Goal: Information Seeking & Learning: Learn about a topic

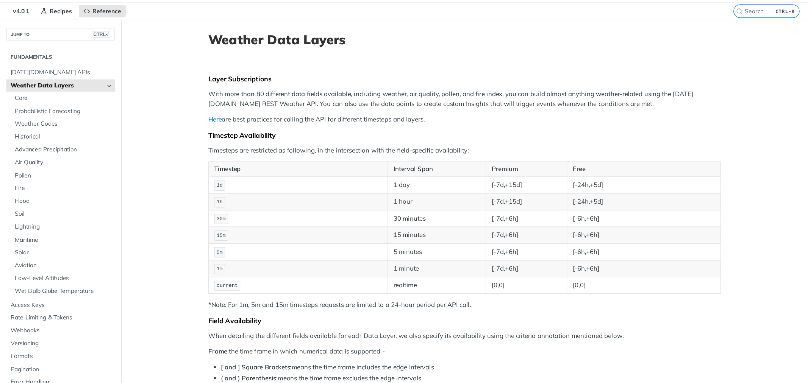
scroll to position [23, 0]
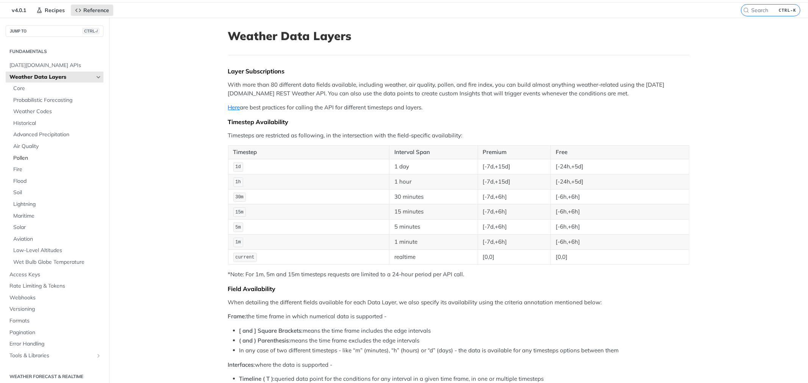
click at [26, 153] on link "Pollen" at bounding box center [56, 158] width 94 height 11
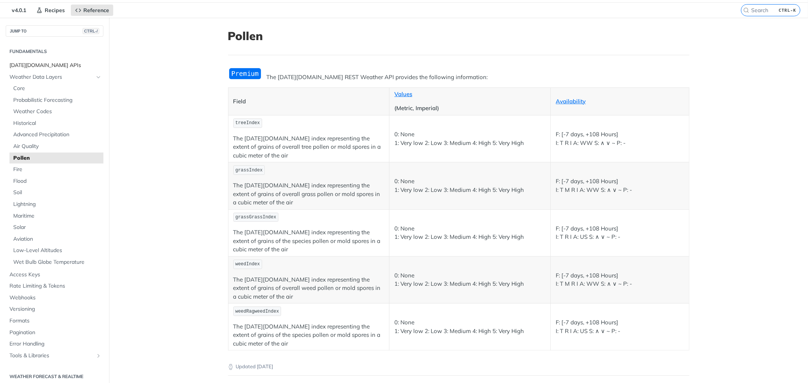
click at [34, 67] on span "[DATE][DOMAIN_NAME] APIs" at bounding box center [55, 66] width 92 height 8
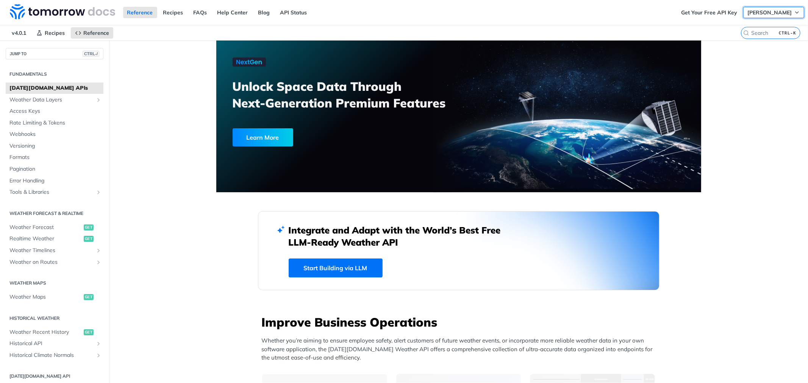
click at [478, 10] on span "[PERSON_NAME]" at bounding box center [769, 12] width 44 height 7
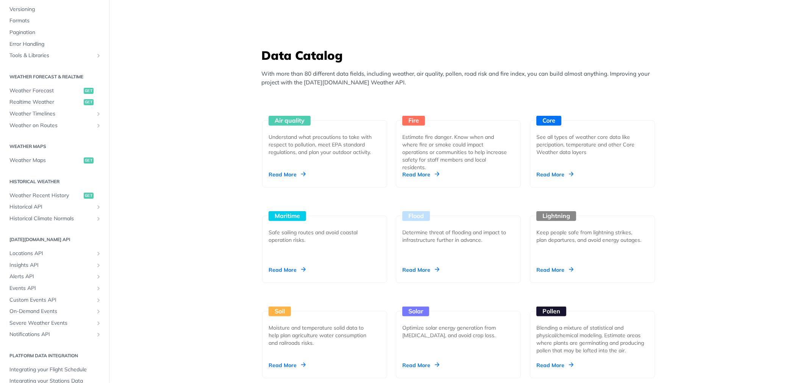
scroll to position [119, 0]
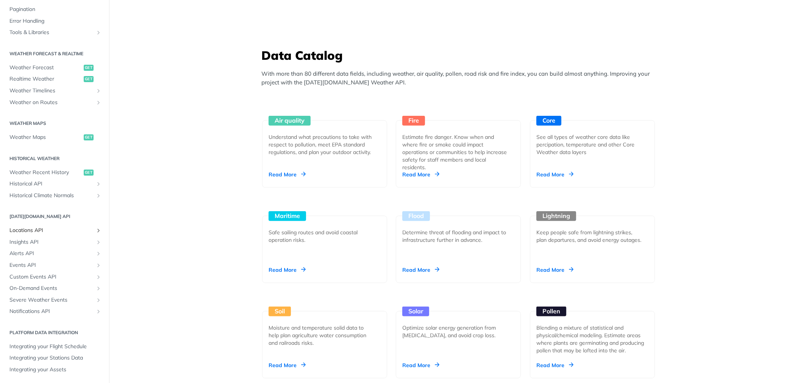
click at [33, 235] on link "Locations API" at bounding box center [55, 230] width 98 height 11
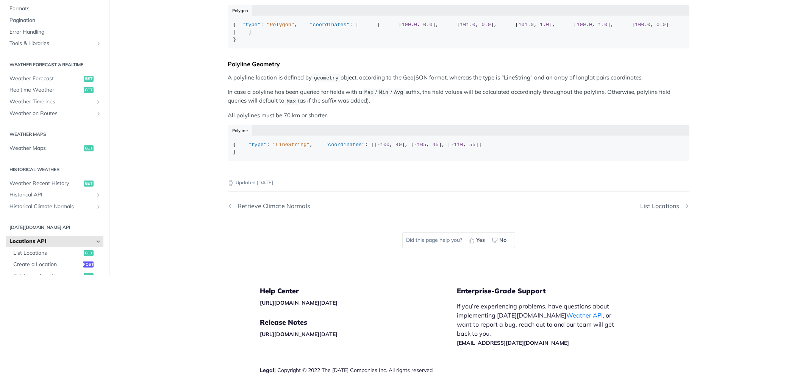
scroll to position [181, 0]
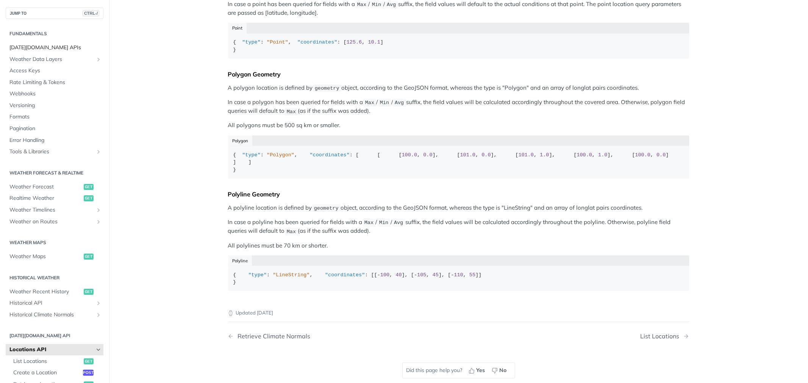
click at [30, 45] on span "[DATE][DOMAIN_NAME] APIs" at bounding box center [55, 48] width 92 height 8
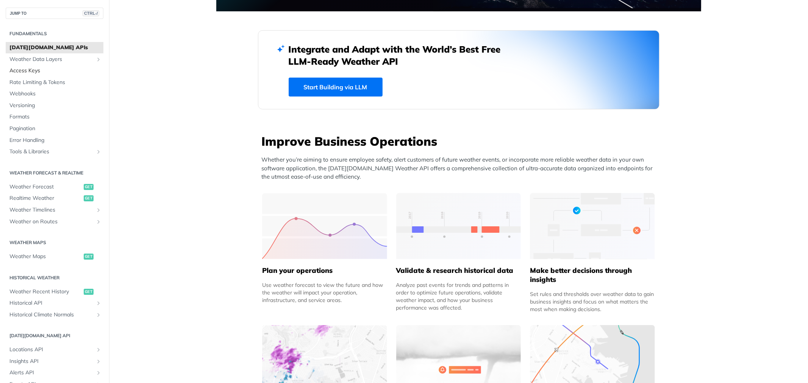
click at [14, 67] on span "Access Keys" at bounding box center [55, 71] width 92 height 8
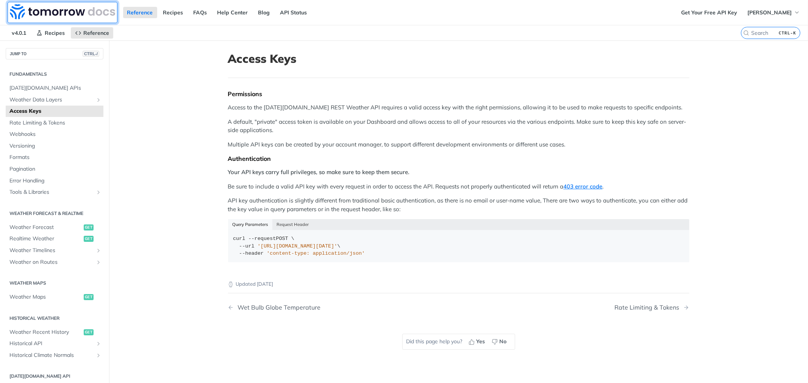
click at [61, 5] on img at bounding box center [62, 11] width 105 height 15
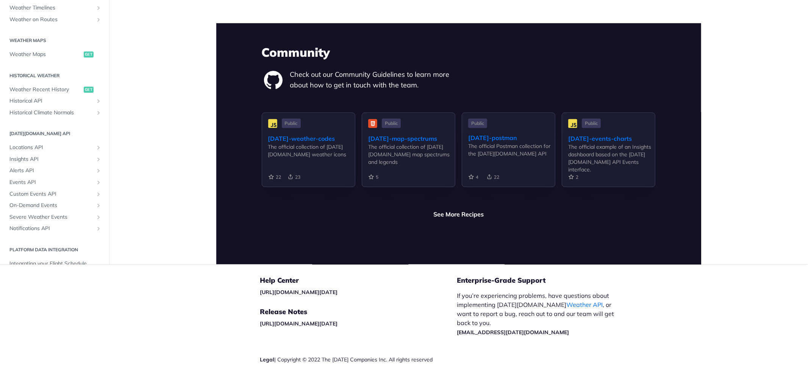
scroll to position [84, 0]
drag, startPoint x: 739, startPoint y: 177, endPoint x: 756, endPoint y: -30, distance: 207.6
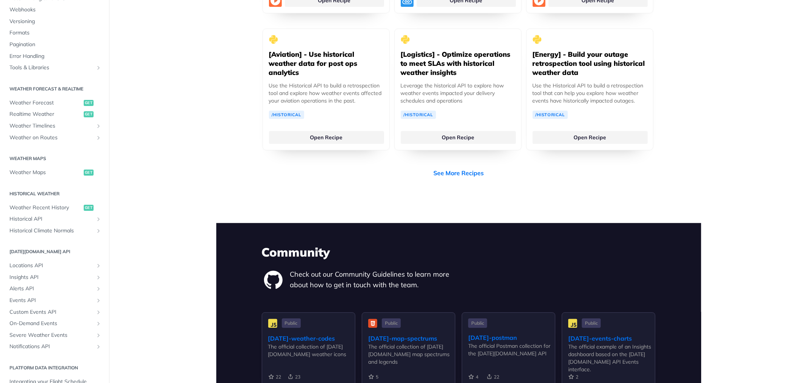
scroll to position [1547, 0]
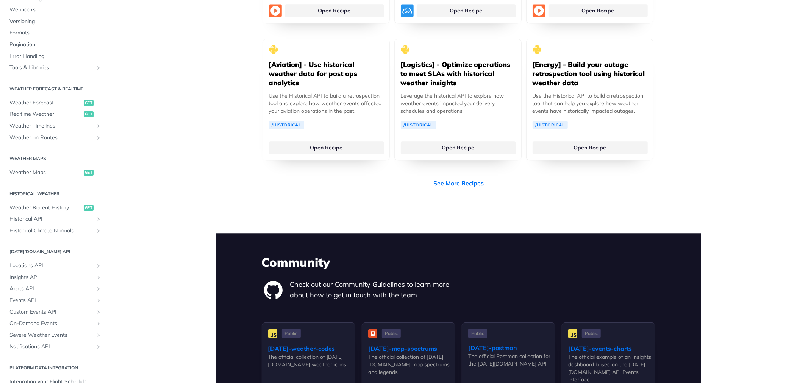
drag, startPoint x: 765, startPoint y: 52, endPoint x: 751, endPoint y: -33, distance: 86.1
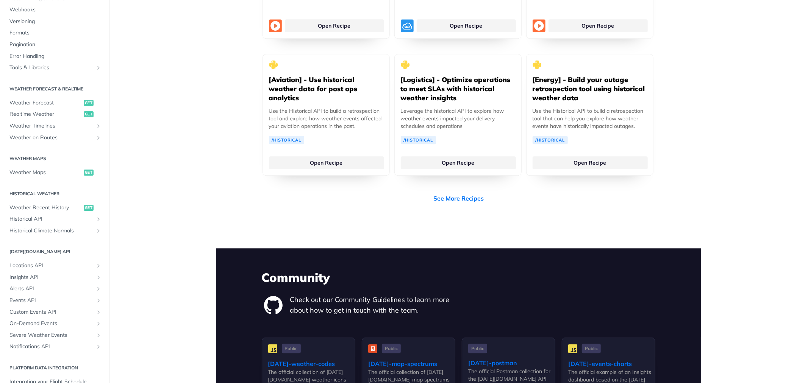
drag, startPoint x: 768, startPoint y: 95, endPoint x: 739, endPoint y: -51, distance: 148.6
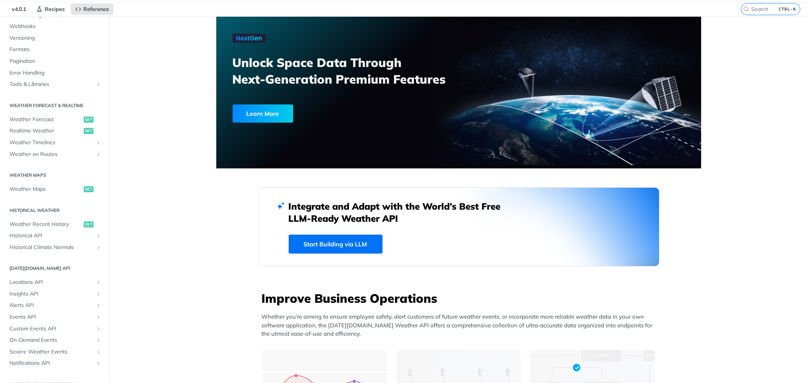
scroll to position [0, 0]
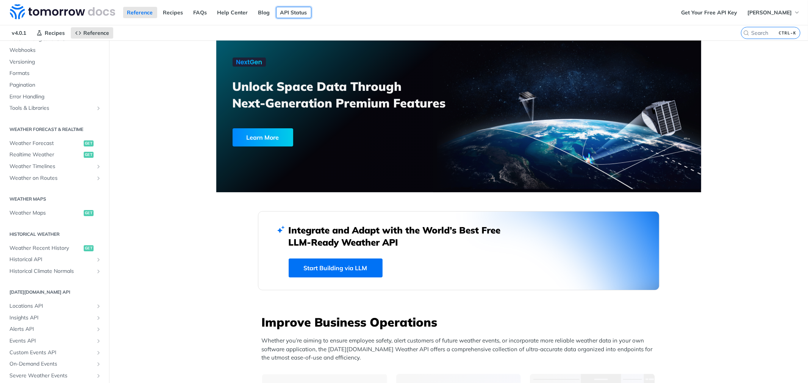
click at [291, 16] on link "API Status" at bounding box center [293, 12] width 35 height 11
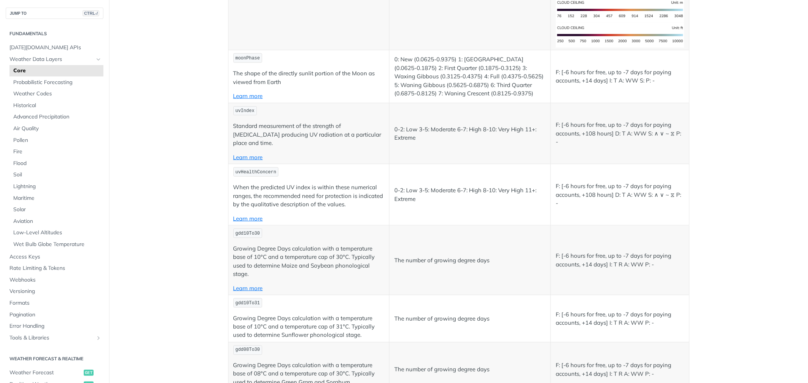
scroll to position [3325, 0]
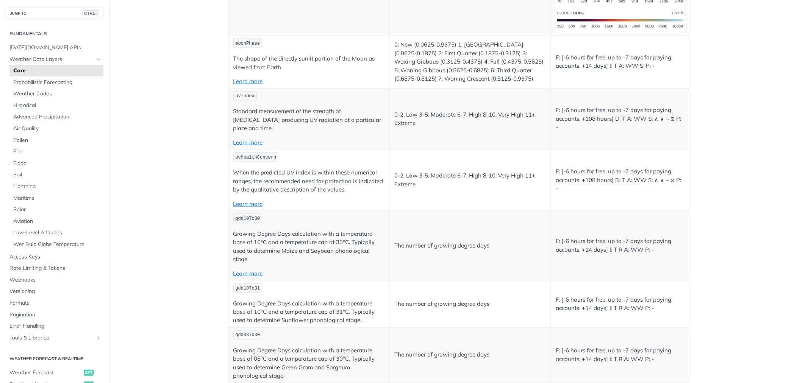
click at [258, 155] on span "uvHealthConcern" at bounding box center [255, 157] width 41 height 5
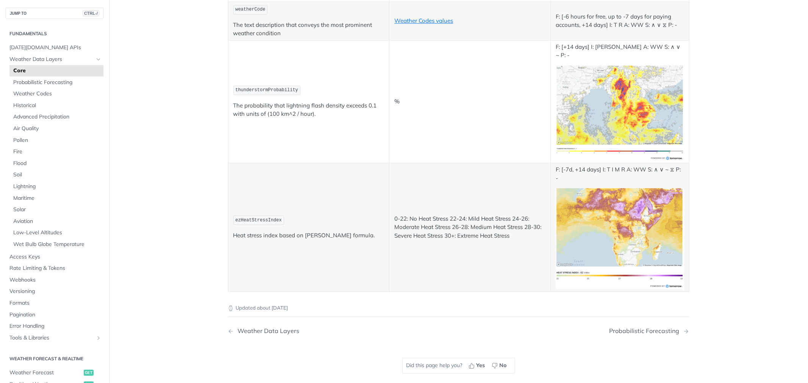
scroll to position [4040, 0]
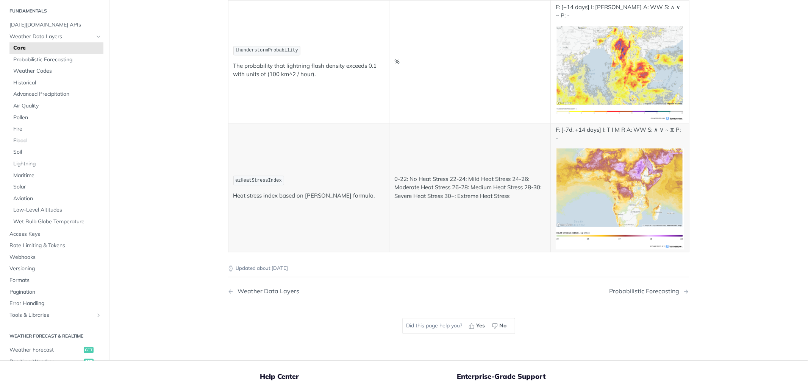
drag, startPoint x: 189, startPoint y: 263, endPoint x: 160, endPoint y: 201, distance: 68.8
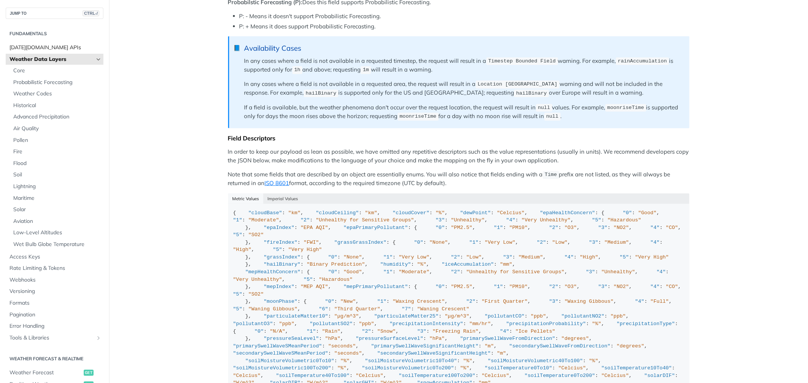
scroll to position [555, 0]
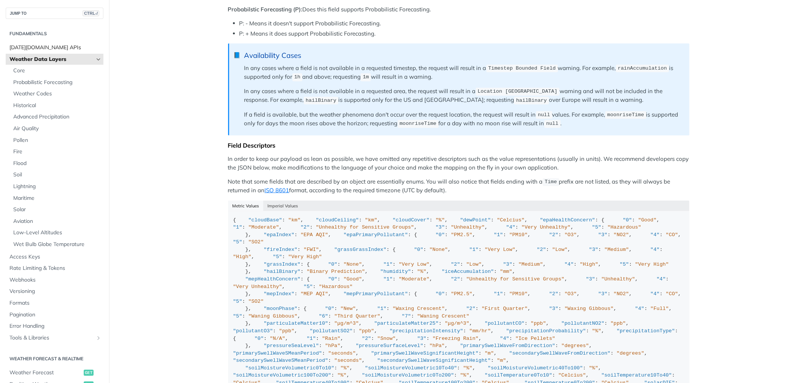
click at [40, 49] on span "[DATE][DOMAIN_NAME] APIs" at bounding box center [55, 48] width 92 height 8
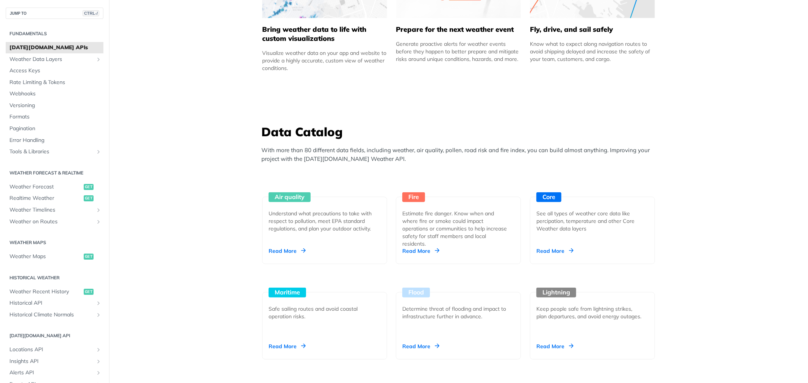
scroll to position [386, 0]
